Goal: Task Accomplishment & Management: Use online tool/utility

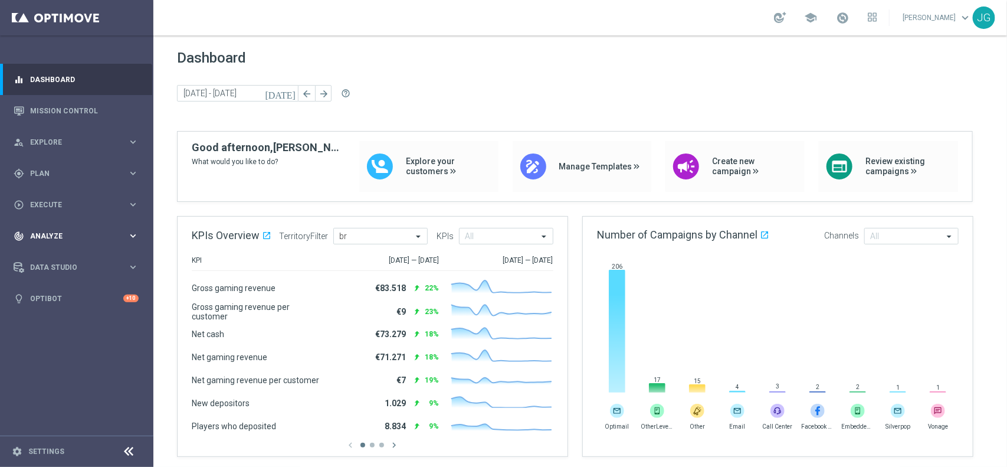
click at [78, 237] on span "Analyze" at bounding box center [78, 235] width 97 height 7
click at [76, 381] on span "BI Studio" at bounding box center [73, 384] width 84 height 7
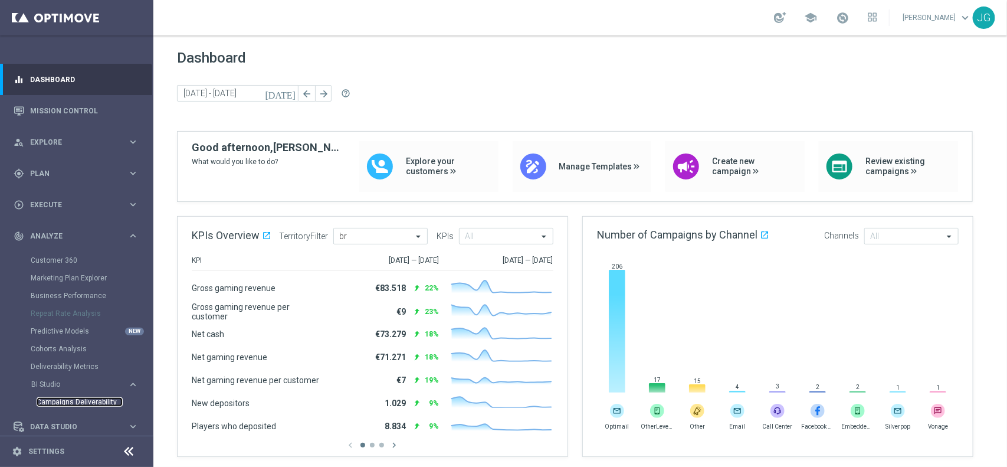
click at [88, 402] on link "Campaigns Deliverability" at bounding box center [80, 401] width 86 height 9
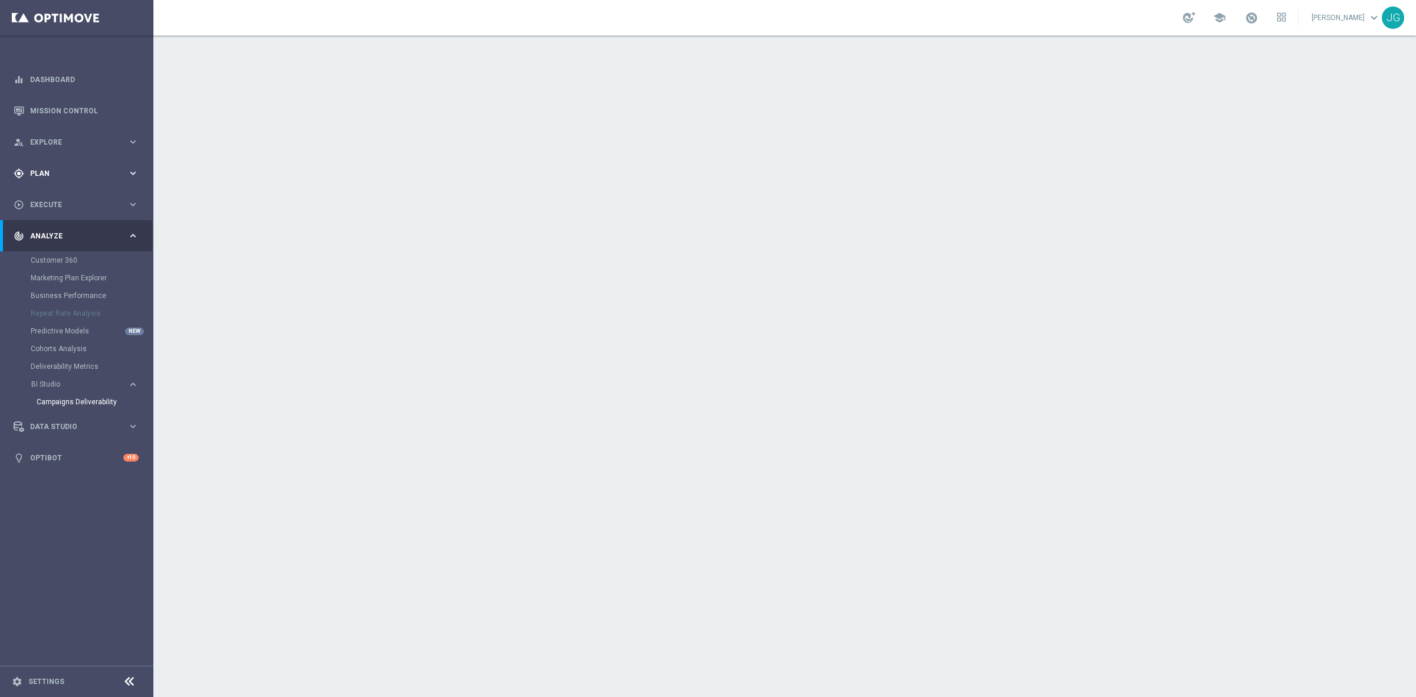
click at [101, 178] on div "gps_fixed Plan keyboard_arrow_right" at bounding box center [76, 173] width 152 height 31
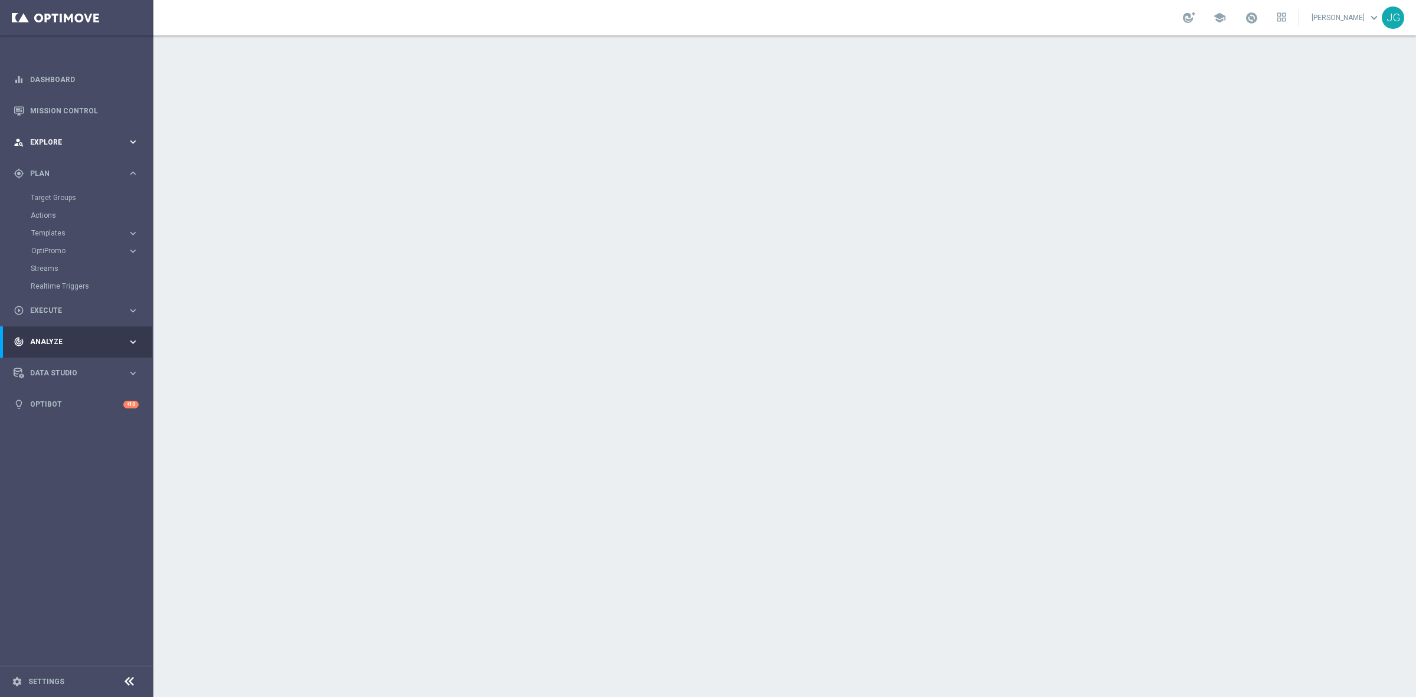
click at [116, 149] on div "person_search Explore keyboard_arrow_right" at bounding box center [76, 141] width 152 height 31
click at [130, 145] on icon "keyboard_arrow_right" at bounding box center [132, 141] width 11 height 11
click at [111, 173] on span "Plan" at bounding box center [78, 173] width 97 height 7
click at [60, 234] on span "Templates" at bounding box center [73, 233] width 84 height 7
click at [63, 248] on link "Optimail" at bounding box center [80, 250] width 86 height 9
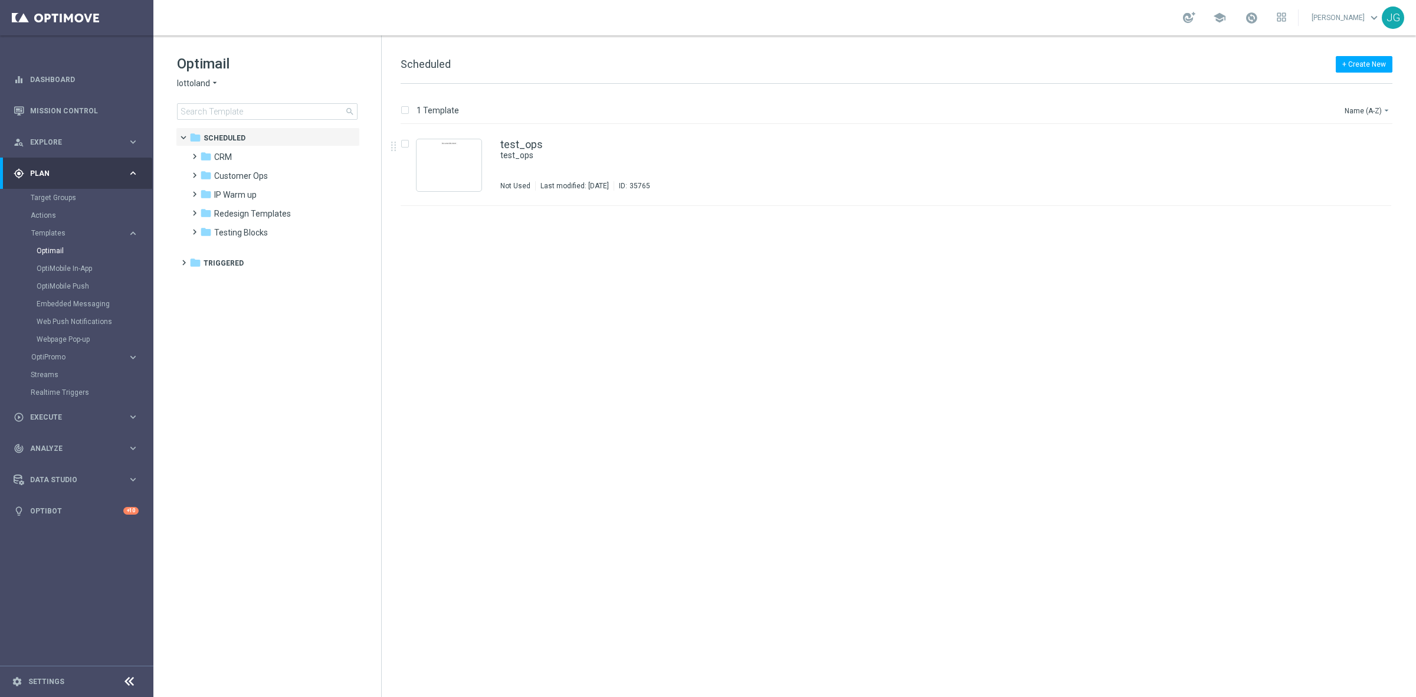
click at [210, 83] on icon "arrow_drop_down" at bounding box center [214, 83] width 9 height 11
click at [0, 0] on span "[DOMAIN_NAME]" at bounding box center [0, 0] width 0 height 0
click at [258, 112] on input at bounding box center [267, 111] width 181 height 17
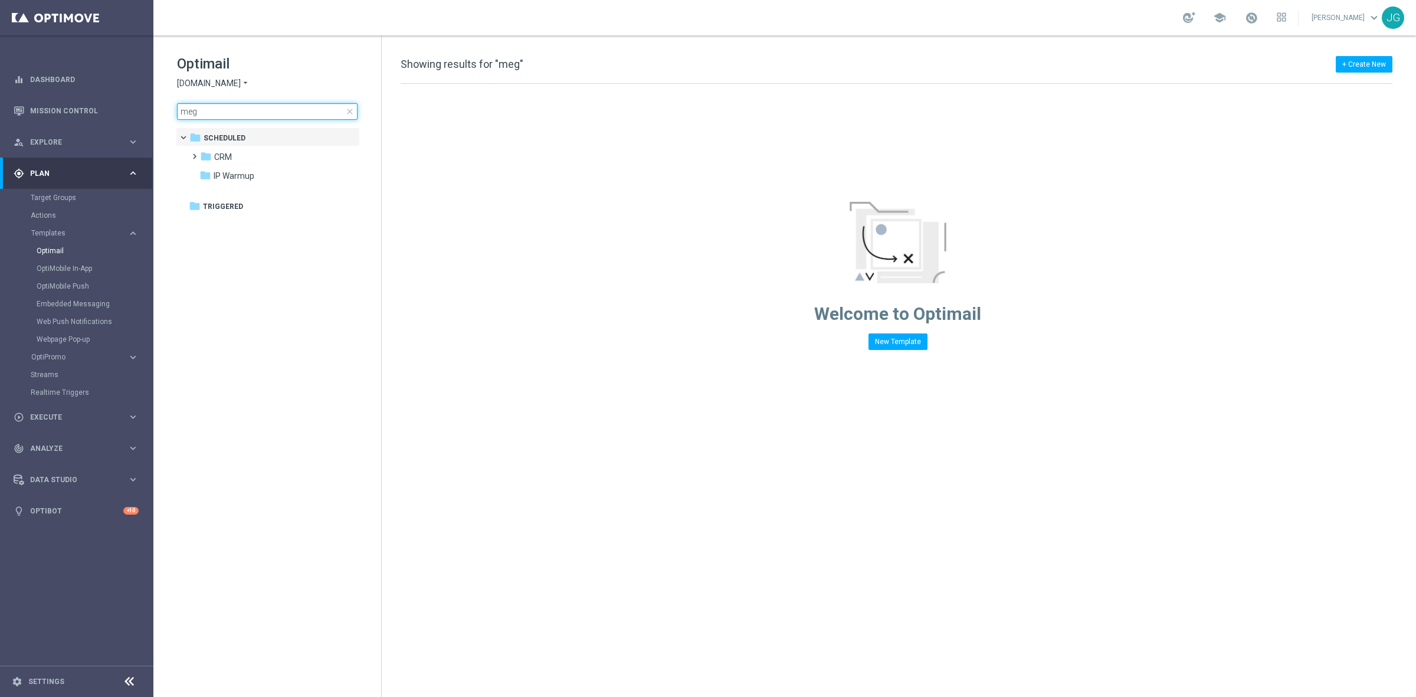
type input "mega"
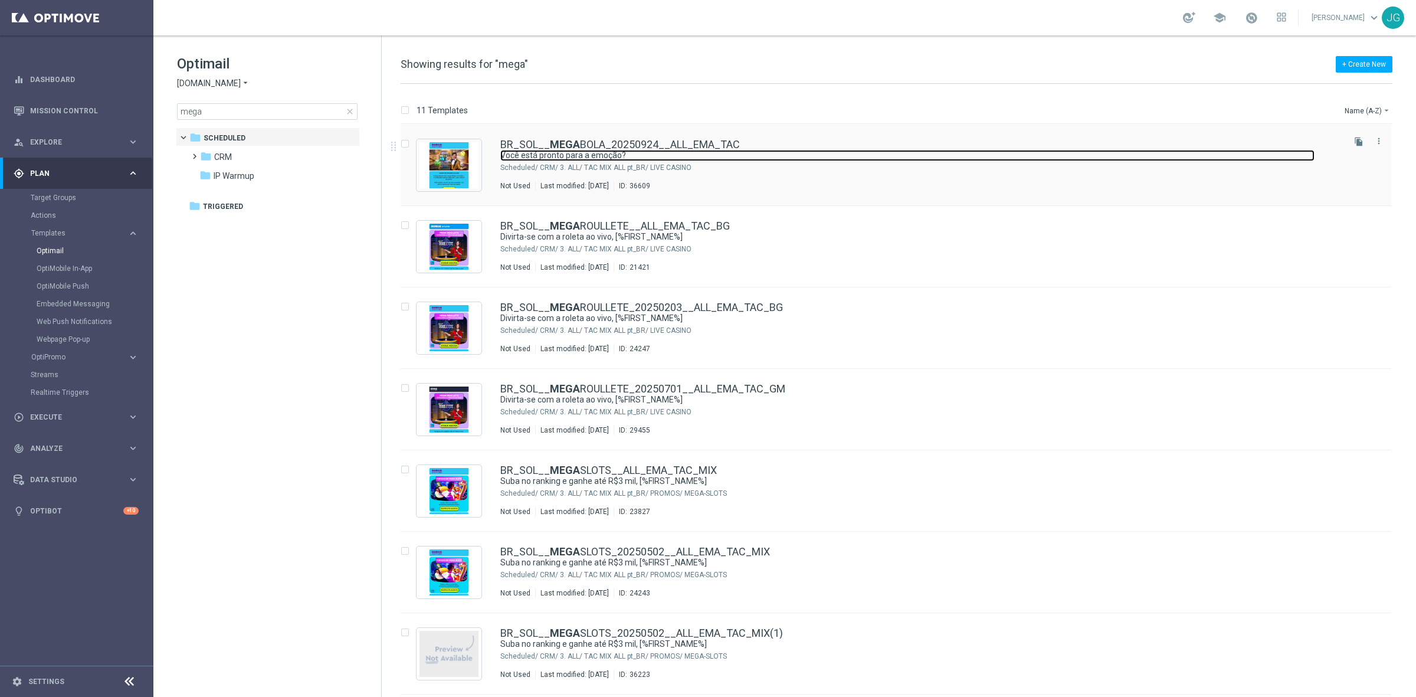
click at [598, 152] on link "Você está pronto para a emoção?" at bounding box center [907, 155] width 814 height 11
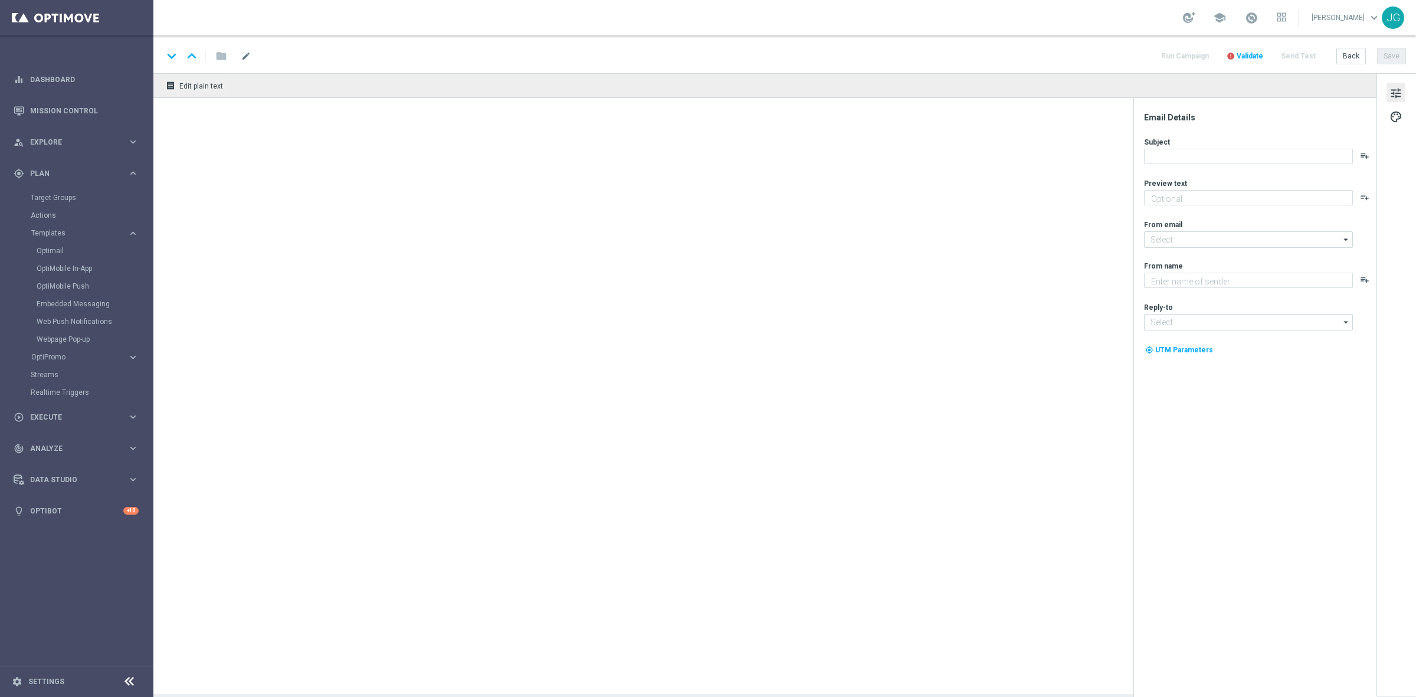
type textarea "Prepare-se para os números e multiplicadores, [%FIRST_NAME%]"
type input "[EMAIL_ADDRESS][DOMAIN_NAME]"
type textarea "Sorte Online [PERSON_NAME]"
type input "[EMAIL_ADDRESS][DOMAIN_NAME]"
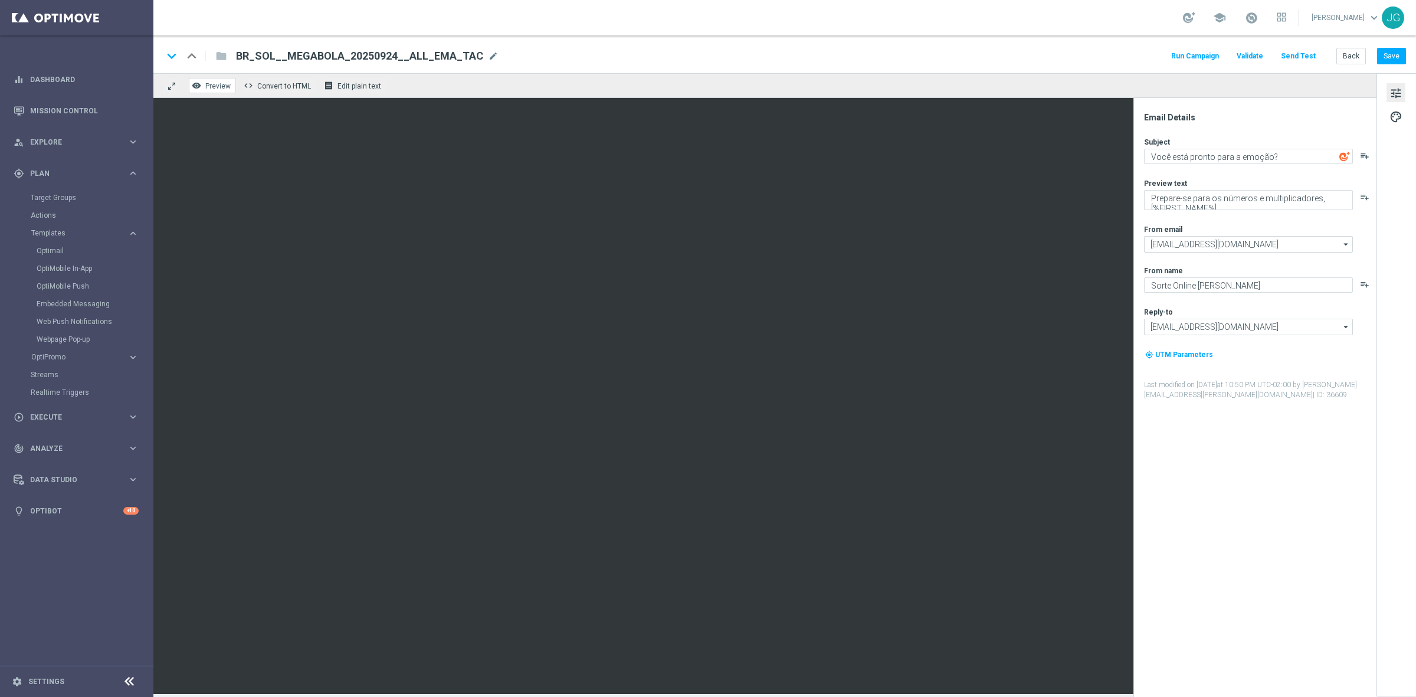
click at [199, 90] on icon "remove_red_eye" at bounding box center [196, 85] width 9 height 9
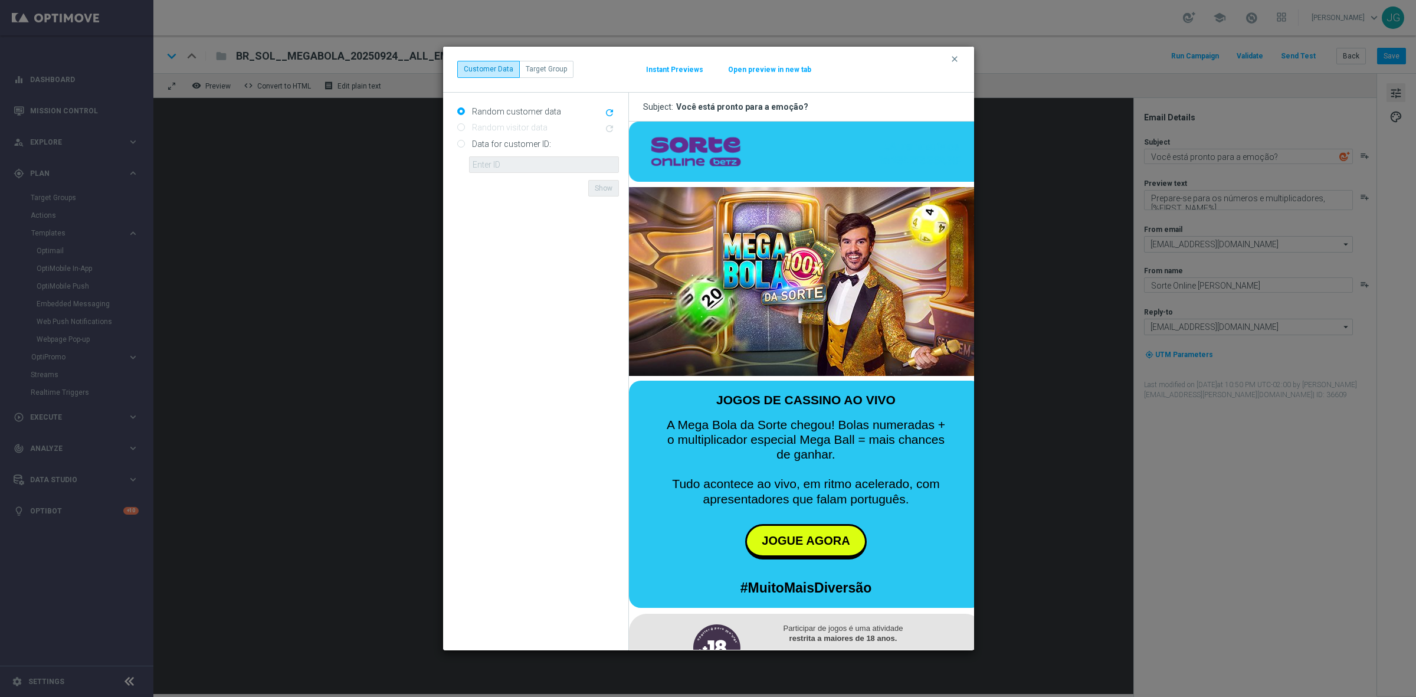
click at [768, 71] on button "Open preview in new tab" at bounding box center [769, 69] width 84 height 9
click at [959, 60] on icon "clear" at bounding box center [954, 58] width 9 height 9
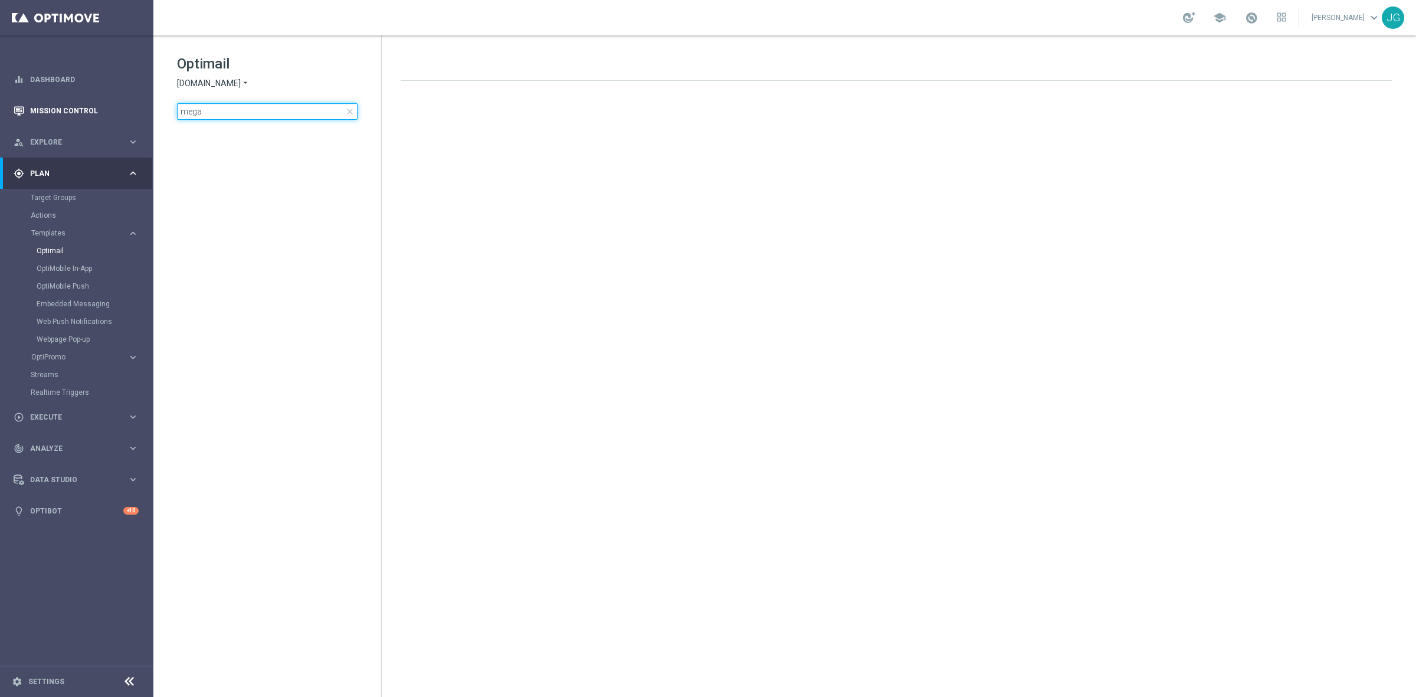
drag, startPoint x: 264, startPoint y: 111, endPoint x: 150, endPoint y: 108, distance: 113.9
click at [150, 108] on main "equalizer Dashboard Mission Control" at bounding box center [708, 348] width 1416 height 697
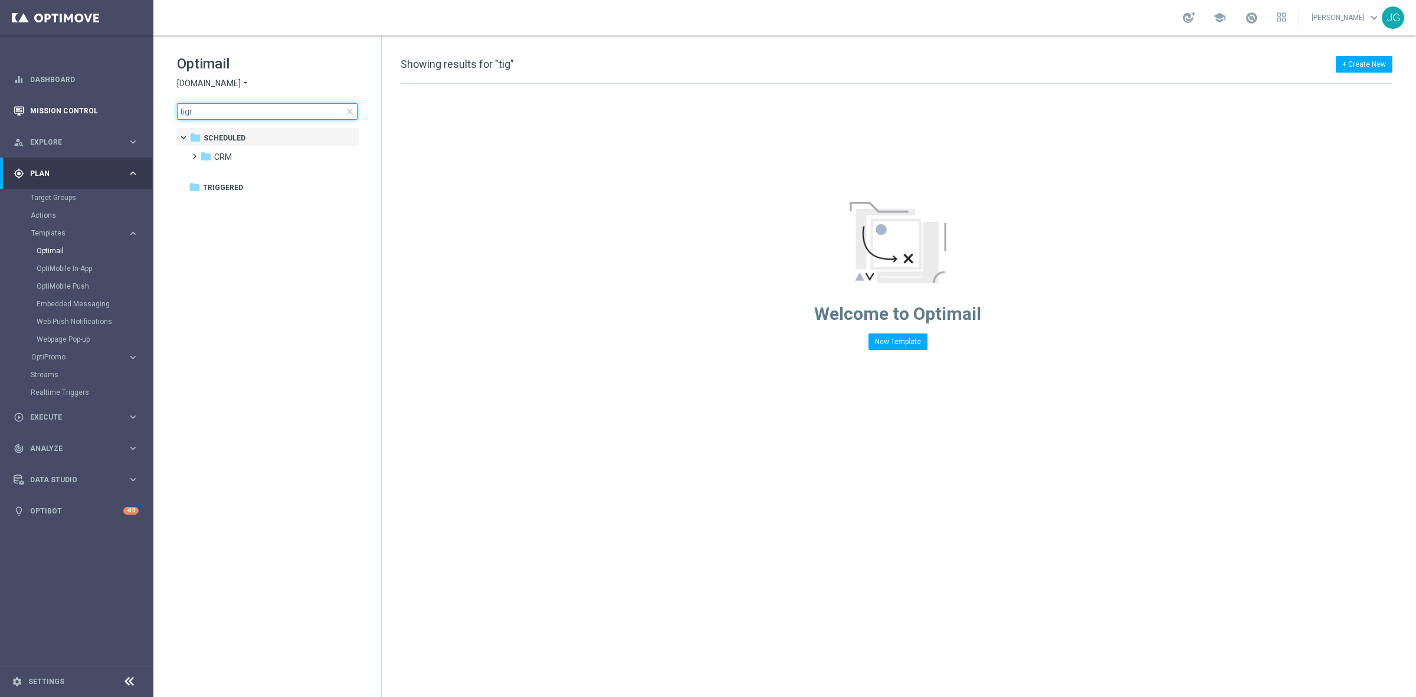
type input "tigre"
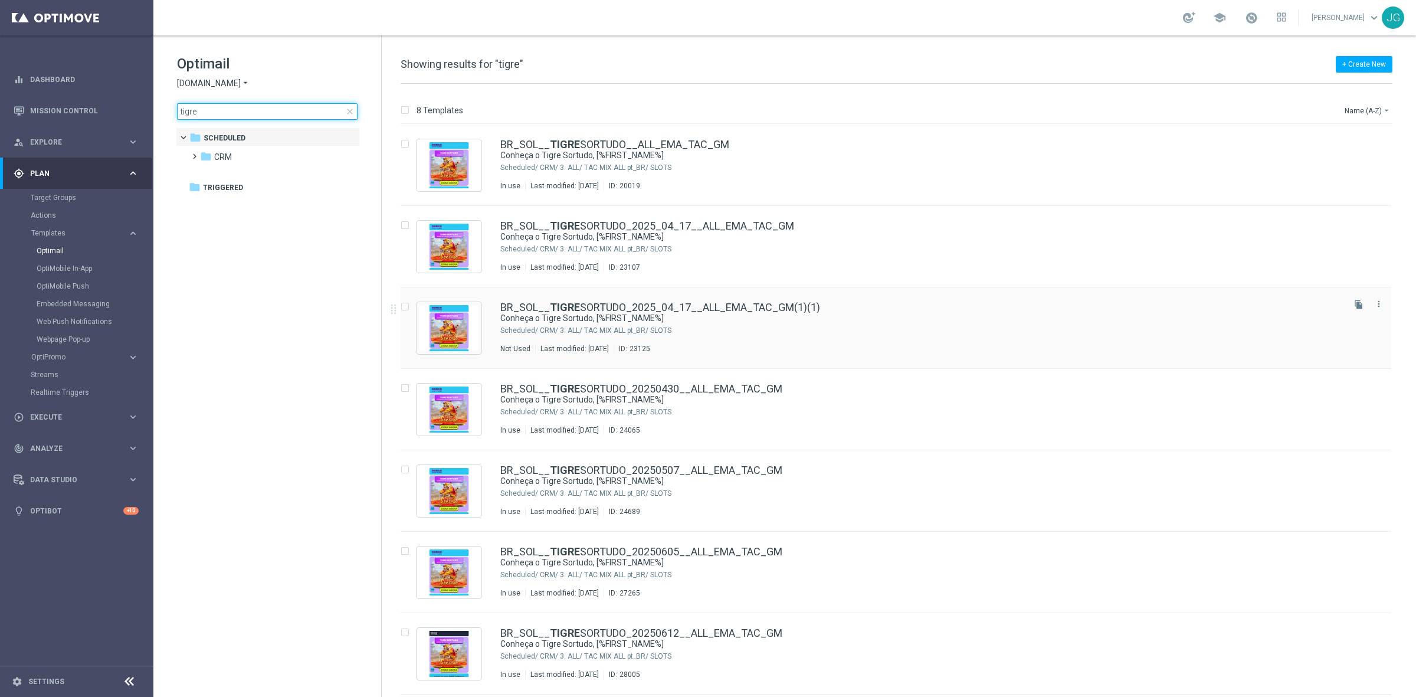
scroll to position [78, 0]
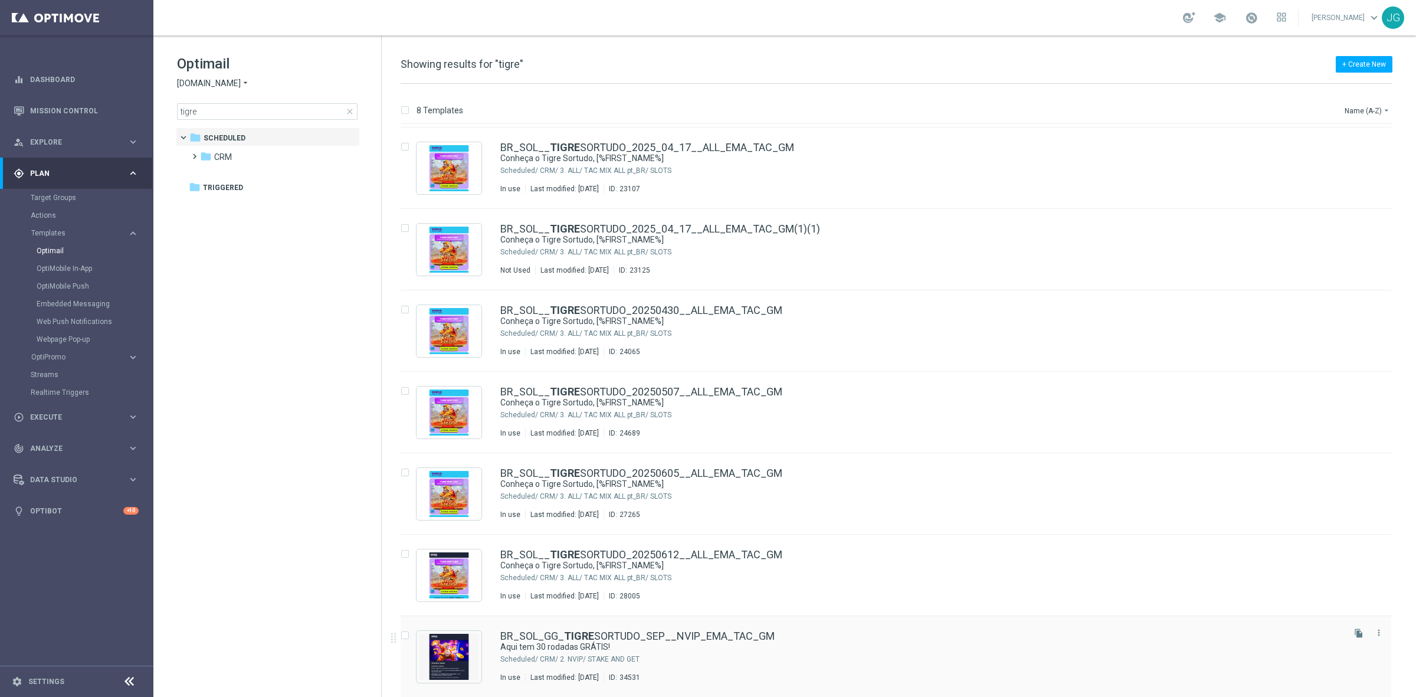
click at [585, 466] on div "CRM/ 2. NVIP/ STAKE AND GET" at bounding box center [941, 658] width 802 height 9
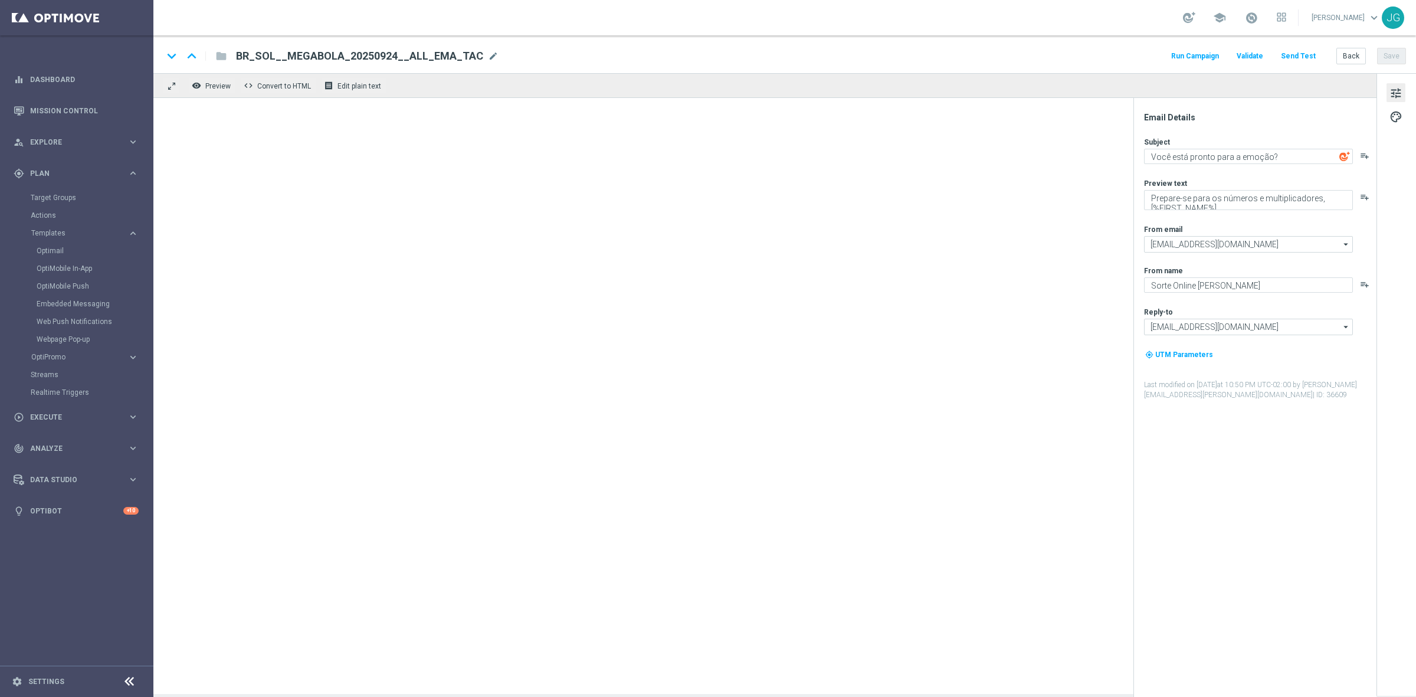
type textarea "Aqui tem 30 rodadas GRÁTIS!"
type textarea "[DEMOGRAPHIC_DATA] apenas R$ 30 nos slots selecionados para garantir o bônus."
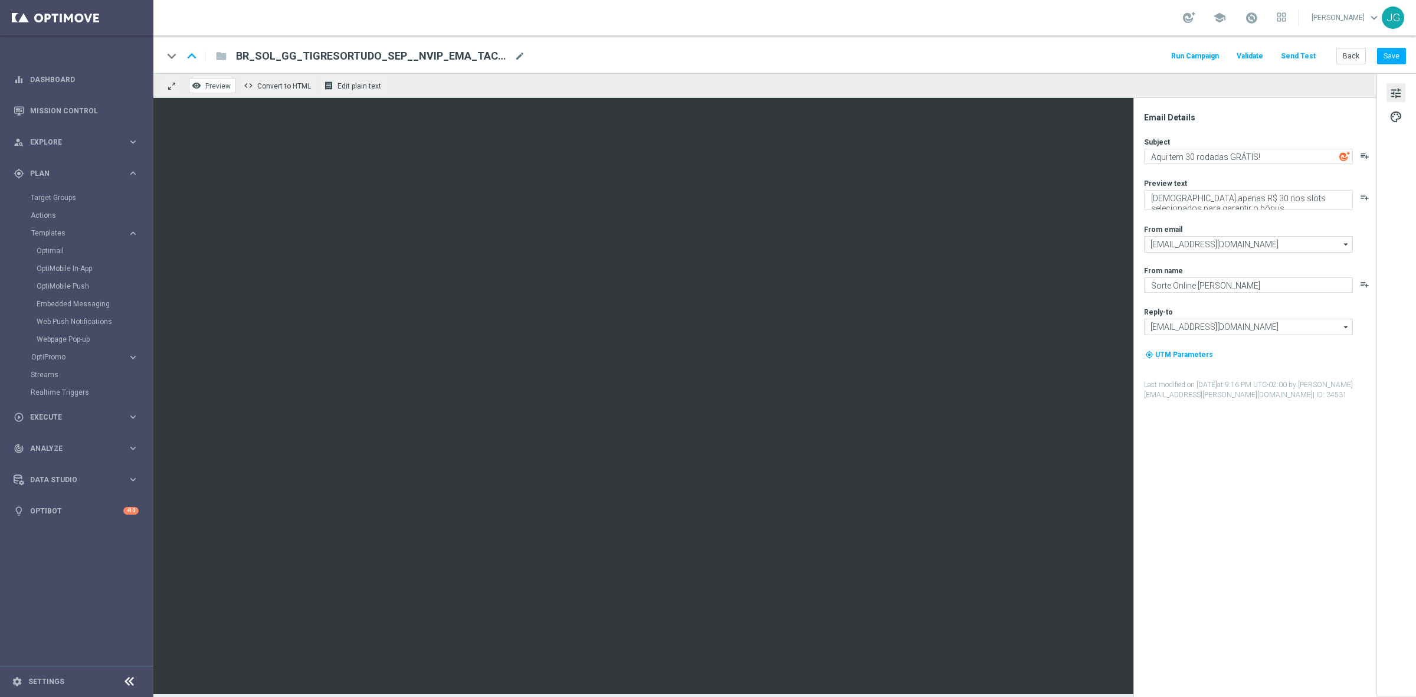
click at [220, 86] on span "Preview" at bounding box center [217, 86] width 25 height 8
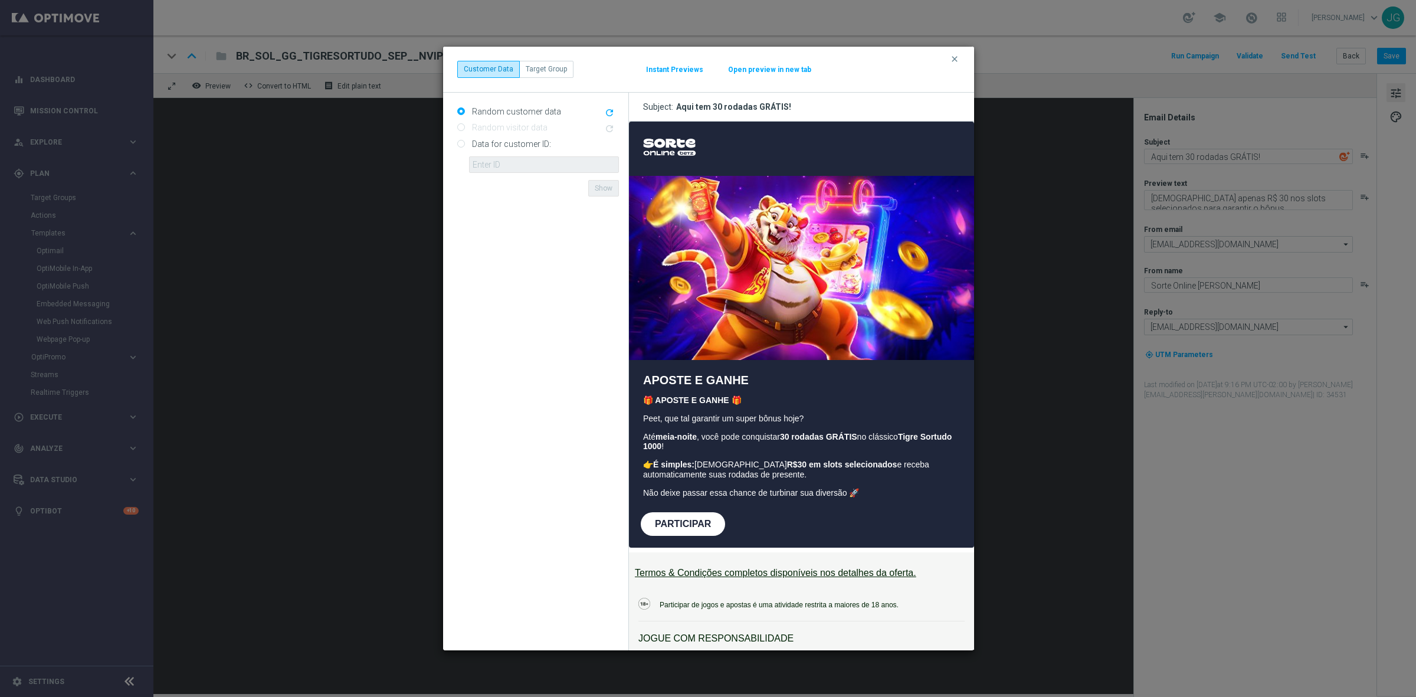
click at [781, 74] on button "Open preview in new tab" at bounding box center [769, 69] width 84 height 9
